Goal: Ask a question

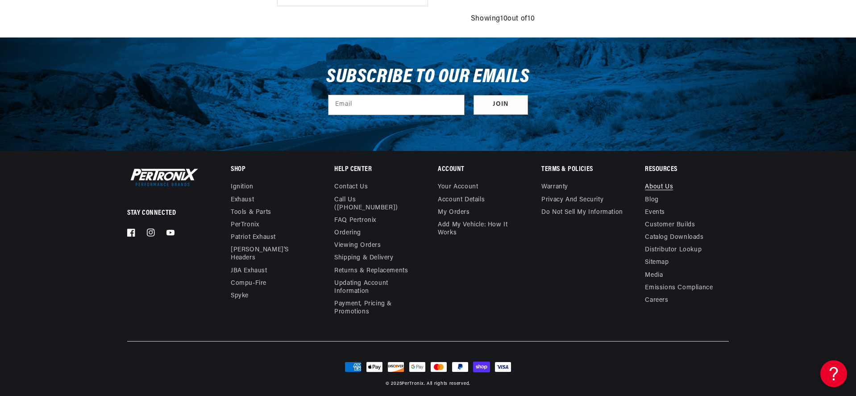
scroll to position [0, 271]
click at [666, 187] on link "About Us" at bounding box center [659, 188] width 28 height 10
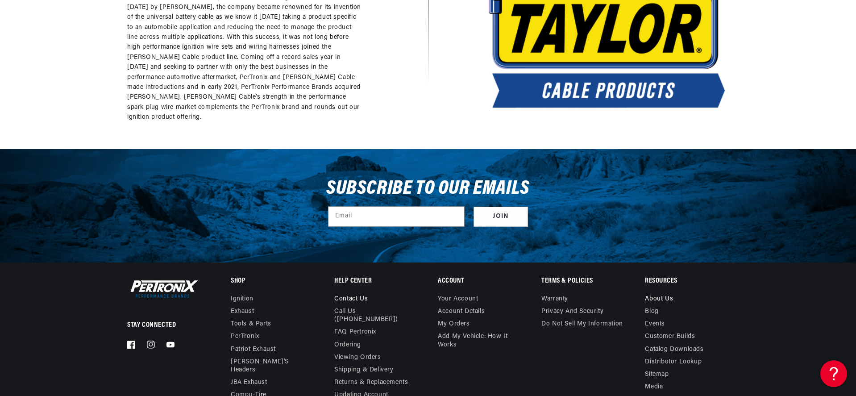
scroll to position [0, 271]
click at [344, 299] on link "Contact us" at bounding box center [350, 300] width 33 height 10
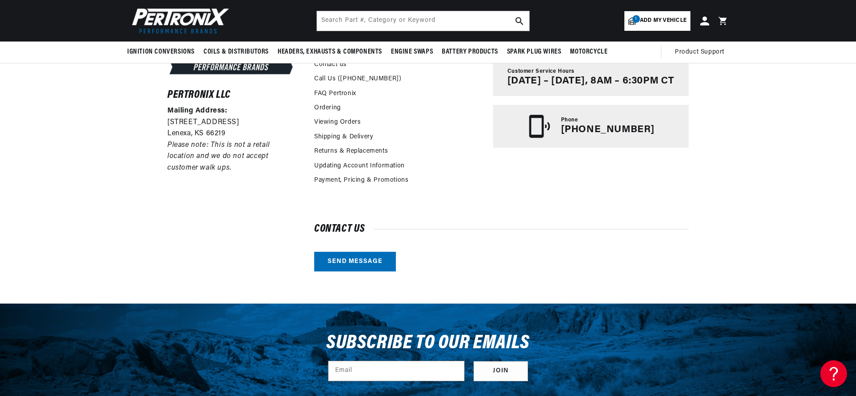
scroll to position [190, 0]
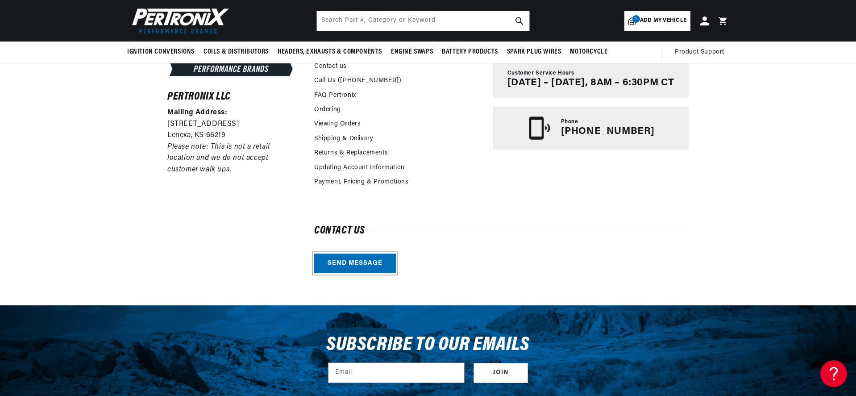
click at [353, 262] on link "Send message" at bounding box center [355, 264] width 82 height 20
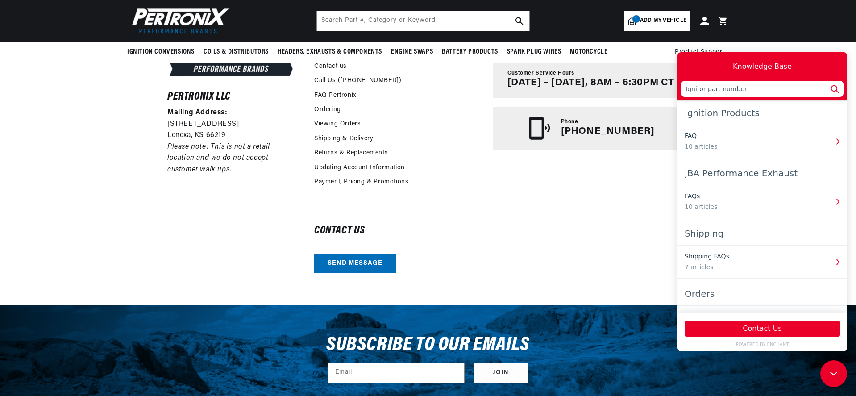
scroll to position [0, 0]
type input "Ignitor part number"
click at [764, 328] on button "Contact Us" at bounding box center [762, 329] width 155 height 16
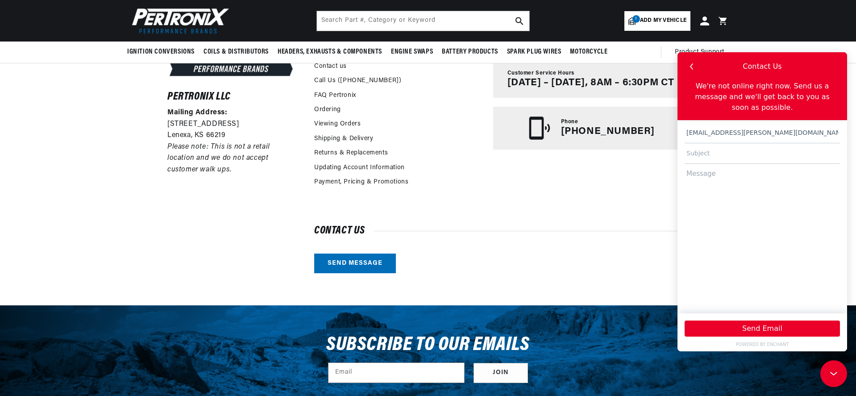
type input "wmd.wright@gmail.com"
type input "Ignitor Part Number"
click at [728, 187] on textarea at bounding box center [762, 234] width 155 height 141
click at [781, 194] on textarea "Hi, I have a Bosch distributor part number 231 137 009. Also has 113 905 205 K" at bounding box center [762, 234] width 155 height 141
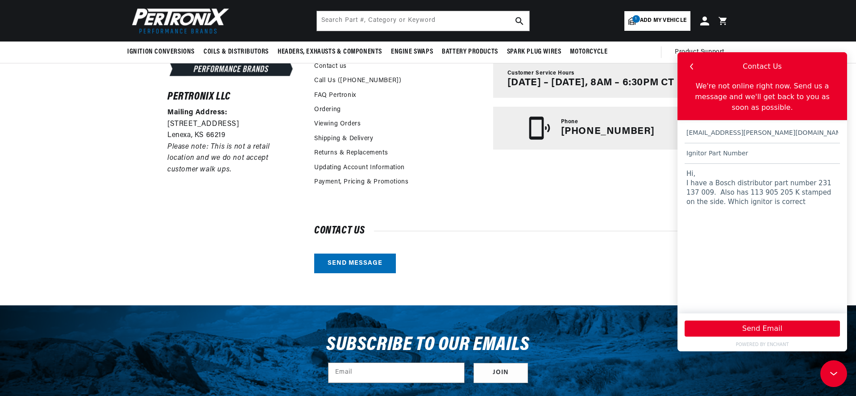
click at [698, 194] on textarea "Hi, I have a Bosch distributor part number 231 137 009. Also has 113 905 205 K …" at bounding box center [762, 234] width 155 height 141
click at [814, 192] on textarea "Hi, I have a Bosch distributor part number 231 137 009 that is not listed in yo…" at bounding box center [762, 234] width 155 height 141
click at [708, 213] on textarea "Hi, I have a Bosch distributor part number 231 137 009 that is not listed in yo…" at bounding box center [762, 234] width 155 height 141
click at [785, 214] on textarea "Hi, I have a Bosch distributor part number 231 137 009 that is not listed in yo…" at bounding box center [762, 234] width 155 height 141
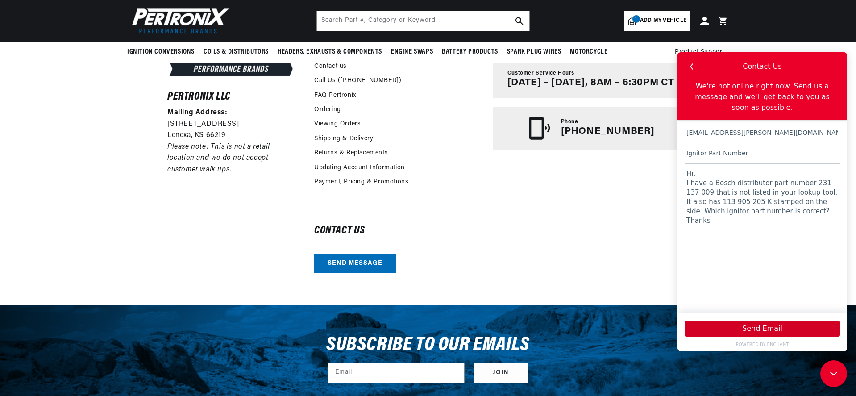
type textarea "Hi, I have a Bosch distributor part number 231 137 009 that is not listed in yo…"
click at [764, 325] on button "Send Email" at bounding box center [762, 329] width 155 height 16
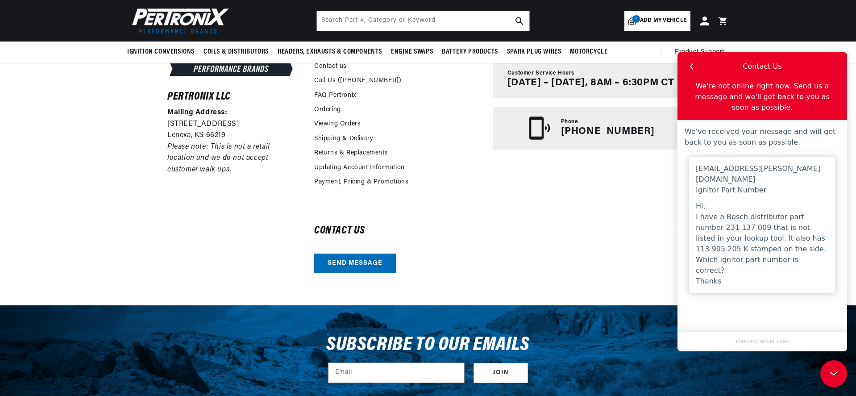
scroll to position [0, 271]
